Goal: Task Accomplishment & Management: Use online tool/utility

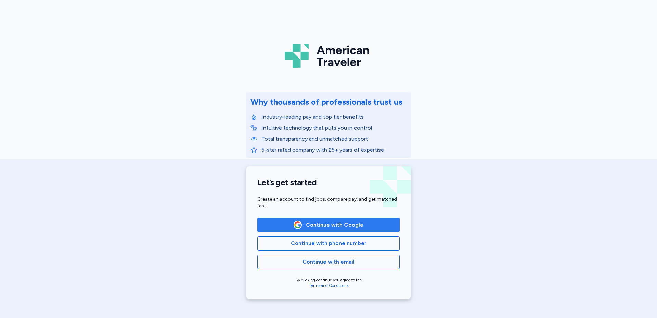
click at [346, 221] on span "Continue with Google" at bounding box center [334, 225] width 57 height 8
click at [343, 221] on span "Continue with Google" at bounding box center [334, 225] width 57 height 8
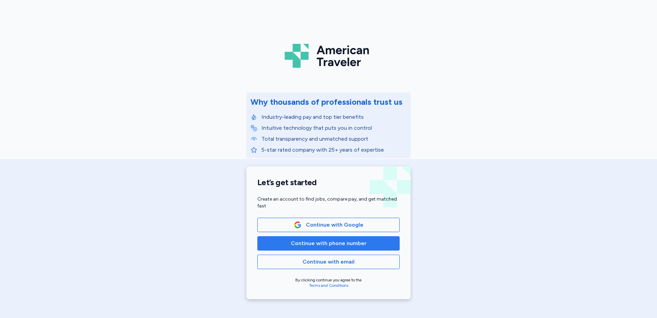
click at [356, 239] on span "Continue with phone number" at bounding box center [329, 243] width 76 height 8
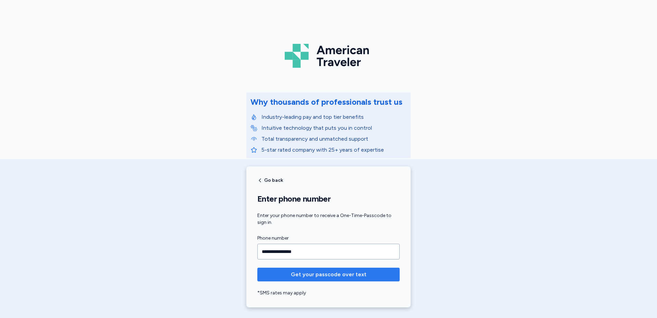
type input "**********"
click at [361, 274] on span "Get your passcode over text" at bounding box center [329, 274] width 76 height 8
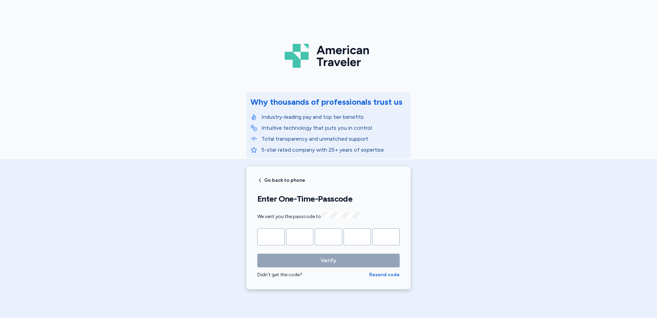
type input "*"
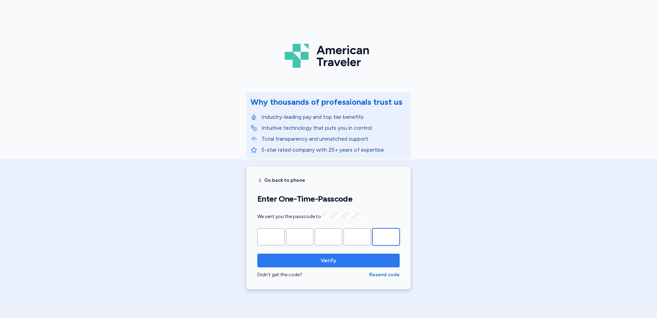
type input "*"
click at [347, 259] on span "Verify" at bounding box center [328, 260] width 131 height 8
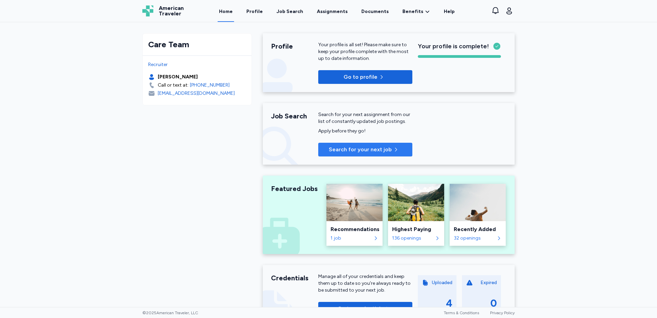
click at [347, 152] on span "Search for your next job" at bounding box center [360, 149] width 63 height 8
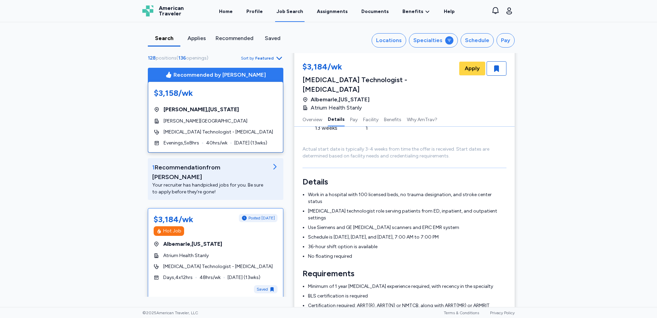
scroll to position [103, 0]
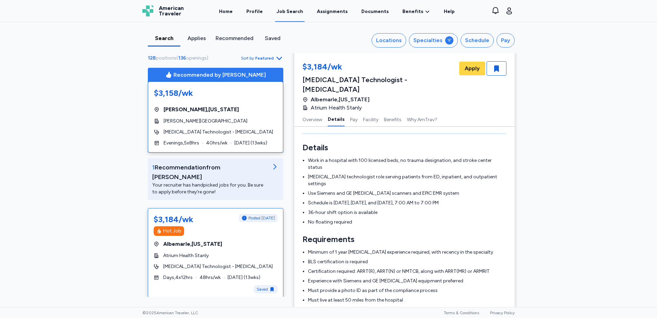
click at [438, 219] on li "No floating required" at bounding box center [407, 222] width 198 height 7
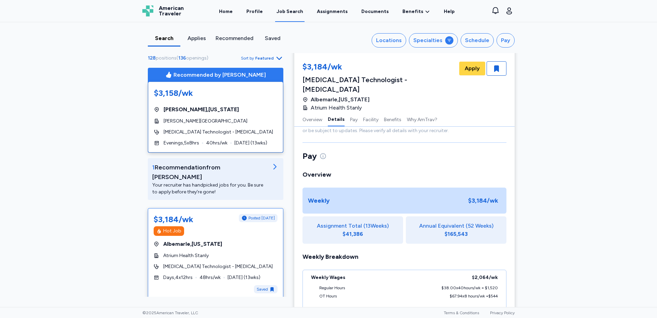
scroll to position [376, 0]
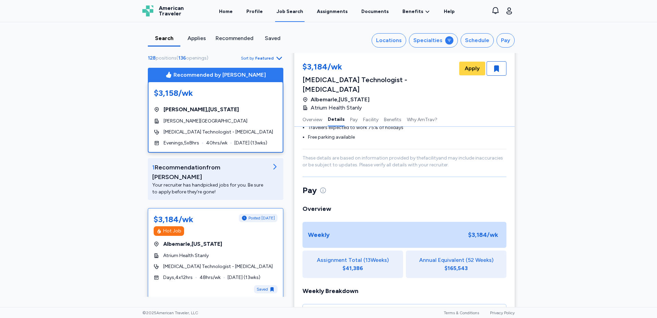
click at [218, 115] on div "$3,158/wk [GEOGRAPHIC_DATA] , [US_STATE] [PERSON_NAME][GEOGRAPHIC_DATA] [MEDICA…" at bounding box center [215, 117] width 135 height 70
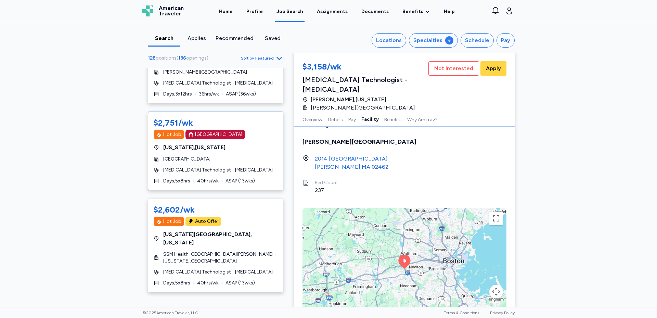
scroll to position [766, 0]
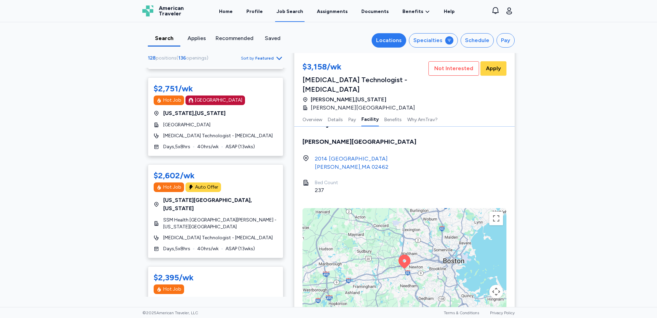
click at [388, 38] on div "Locations" at bounding box center [389, 40] width 26 height 8
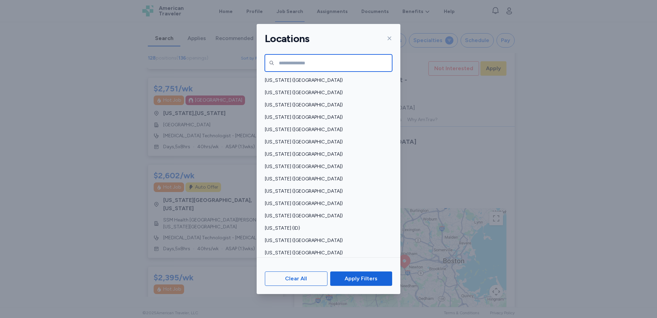
drag, startPoint x: 331, startPoint y: 66, endPoint x: 329, endPoint y: 74, distance: 8.6
click at [329, 70] on input "text" at bounding box center [328, 62] width 127 height 17
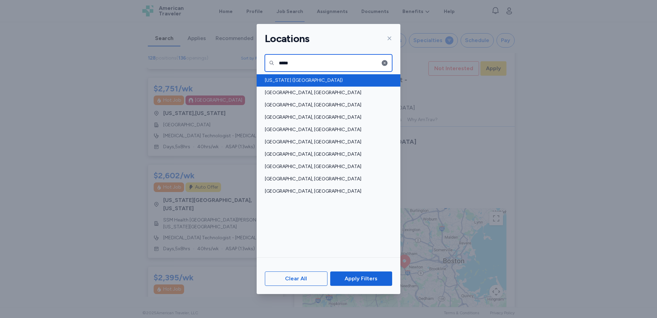
type input "*****"
click at [289, 82] on span "[US_STATE] ([GEOGRAPHIC_DATA])" at bounding box center [326, 80] width 123 height 7
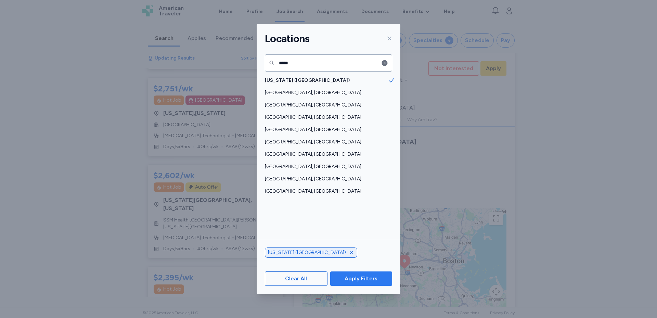
click at [362, 276] on span "Apply Filters" at bounding box center [360, 278] width 33 height 8
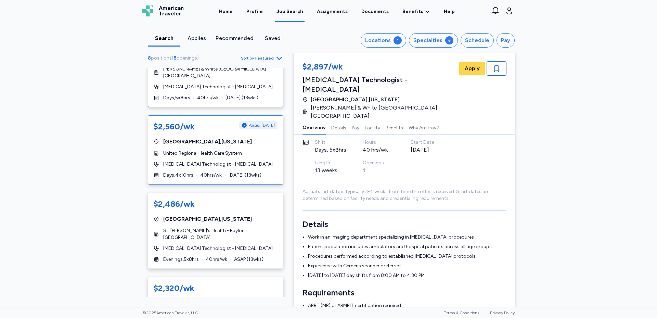
scroll to position [152, 0]
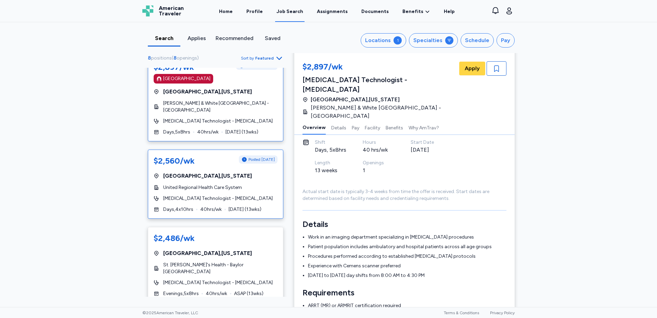
click at [232, 184] on span "United Regional Health Care System" at bounding box center [202, 187] width 79 height 7
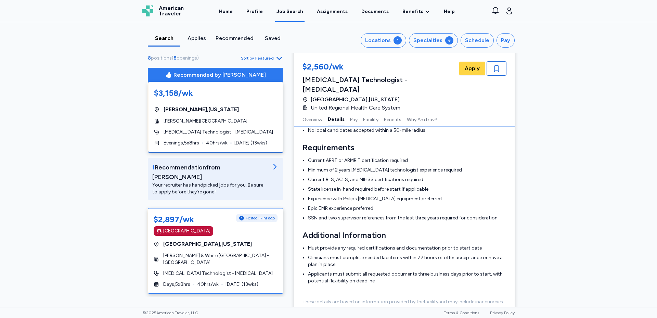
scroll to position [34, 0]
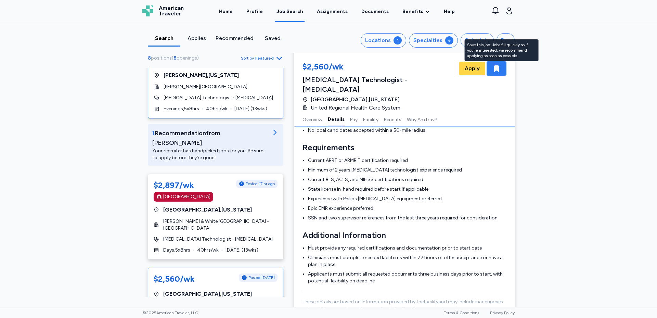
click at [496, 70] on icon "button" at bounding box center [496, 68] width 5 height 6
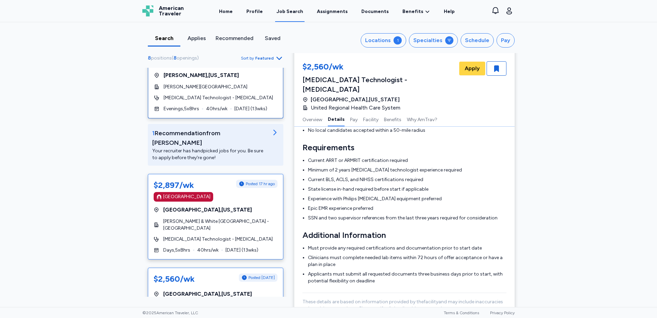
click at [210, 222] on div "$2,897/wk Posted 17 hr ago [GEOGRAPHIC_DATA] [GEOGRAPHIC_DATA] , [US_STATE] [PE…" at bounding box center [215, 217] width 135 height 86
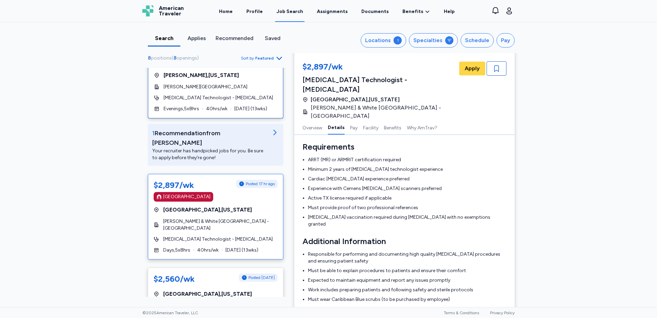
scroll to position [146, 0]
